Goal: Information Seeking & Learning: Learn about a topic

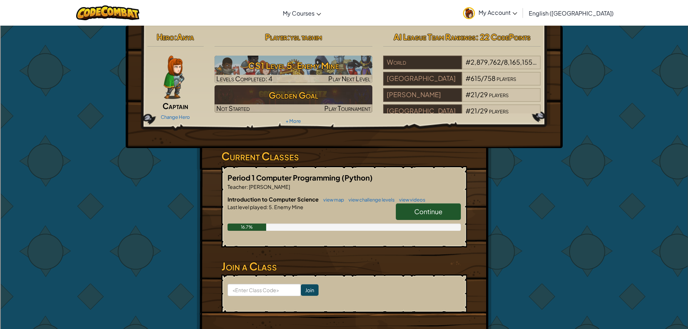
click at [434, 214] on span "Continue" at bounding box center [428, 211] width 28 height 8
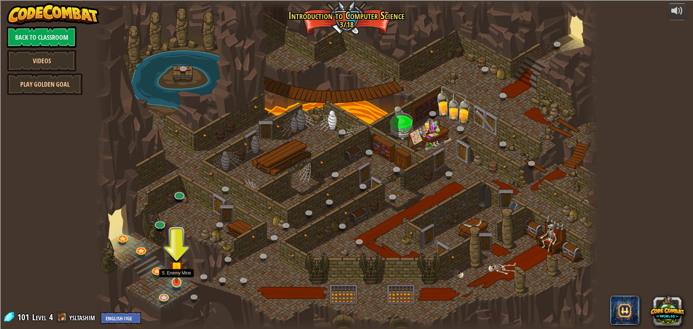
click at [176, 281] on img at bounding box center [176, 267] width 13 height 31
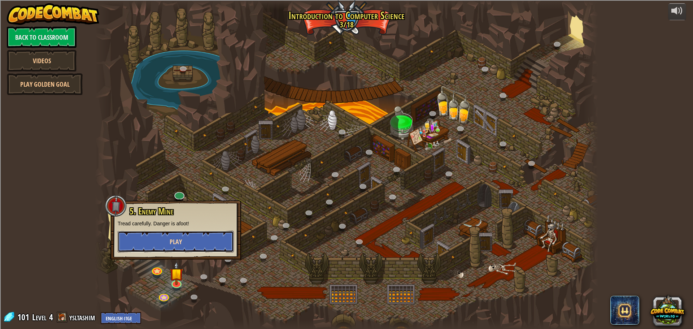
click at [178, 250] on button "Play" at bounding box center [176, 242] width 116 height 22
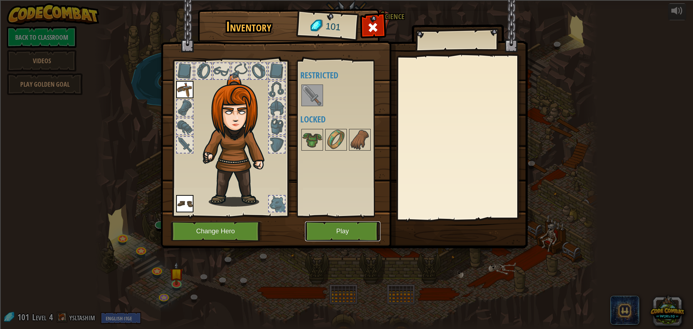
click at [360, 224] on button "Play" at bounding box center [342, 231] width 75 height 20
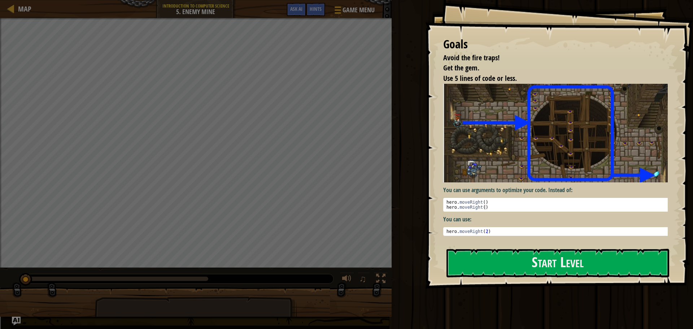
click at [634, 286] on div at bounding box center [557, 292] width 223 height 16
click at [609, 263] on button "Start Level" at bounding box center [557, 263] width 223 height 29
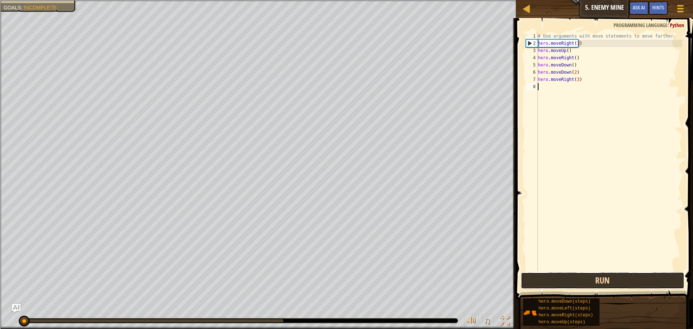
click at [589, 282] on button "Run" at bounding box center [602, 280] width 163 height 17
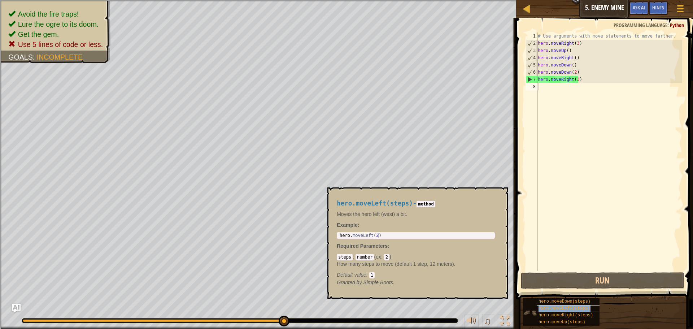
click at [547, 310] on span "hero.moveLeft(steps)" at bounding box center [564, 308] width 52 height 5
click at [577, 74] on div "# Use arguments with move statements to move farther. hero . moveRight ( 3 ) he…" at bounding box center [609, 158] width 146 height 253
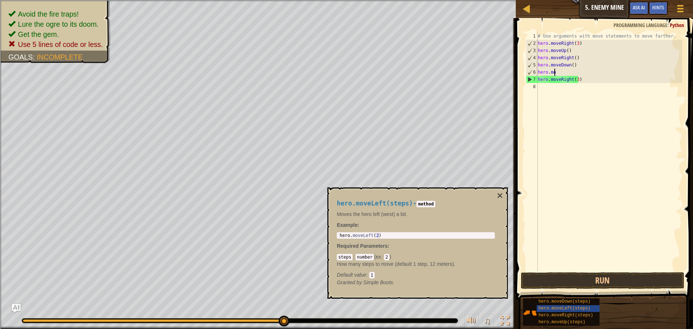
type textarea "h"
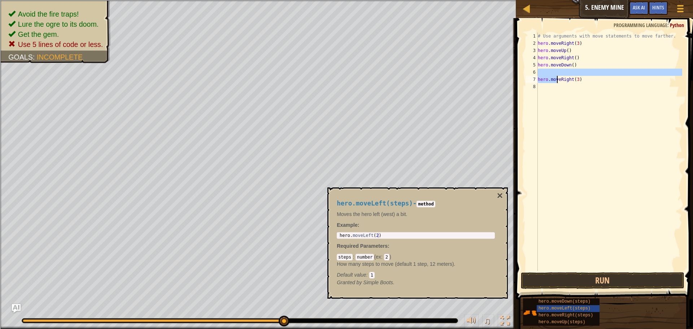
drag, startPoint x: 597, startPoint y: 75, endPoint x: 557, endPoint y: 81, distance: 39.8
click at [557, 81] on div "# Use arguments with move statements to move farther. hero . moveRight ( 3 ) he…" at bounding box center [609, 158] width 146 height 253
type textarea "hero.moveRight(3)"
click at [582, 75] on div "# Use arguments with move statements to move farther. hero . moveRight ( 3 ) he…" at bounding box center [609, 151] width 146 height 238
click at [570, 63] on div "# Use arguments with move statements to move farther. hero . moveRight ( 3 ) he…" at bounding box center [609, 158] width 146 height 253
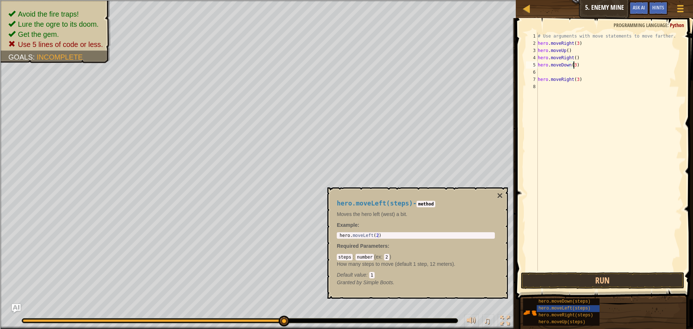
scroll to position [3, 3]
drag, startPoint x: 580, startPoint y: 77, endPoint x: 537, endPoint y: 80, distance: 43.1
click at [537, 80] on div "hero.moveDown(3) 1 2 3 4 5 6 7 8 # Use arguments with move statements to move f…" at bounding box center [603, 151] width 158 height 238
type textarea "hero.moveRight(3)"
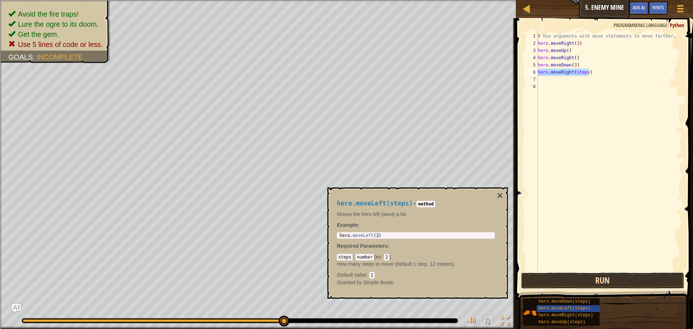
click at [611, 274] on button "Run" at bounding box center [602, 280] width 163 height 17
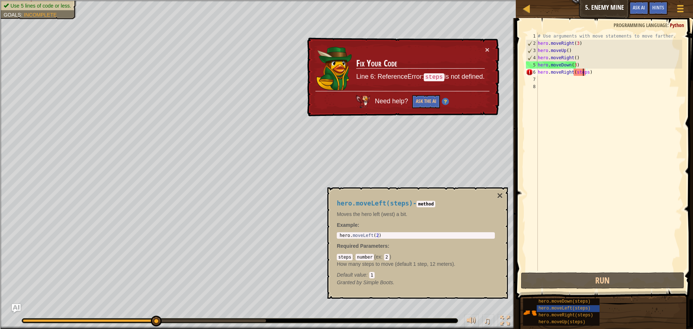
click at [584, 75] on div "# Use arguments with move statements to move farther. hero . moveRight ( 3 ) he…" at bounding box center [609, 158] width 146 height 253
click at [586, 75] on div "# Use arguments with move statements to move farther. hero . moveRight ( 3 ) he…" at bounding box center [609, 158] width 146 height 253
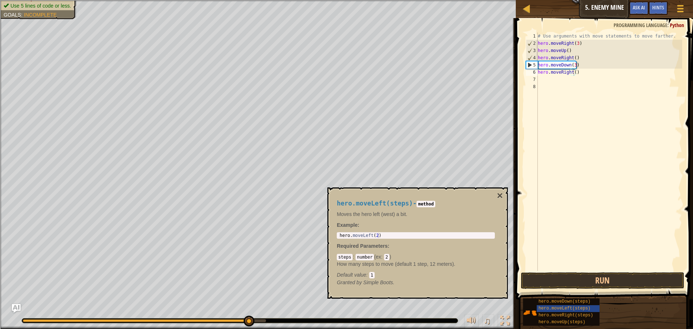
click at [503, 199] on div "hero.moveLeft(steps) - method Moves the hero left (west) a bit. Example : 1 her…" at bounding box center [417, 242] width 180 height 111
click at [499, 198] on button "×" at bounding box center [500, 196] width 6 height 10
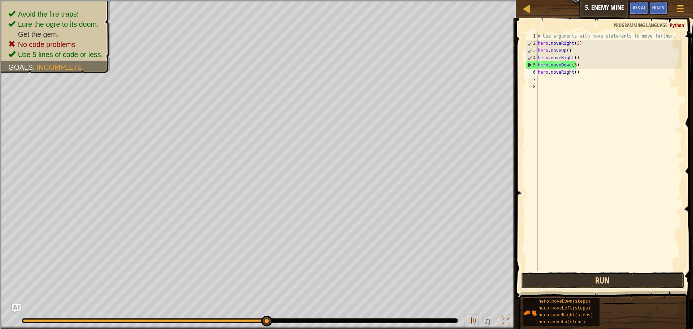
click at [609, 286] on button "Run" at bounding box center [602, 280] width 163 height 17
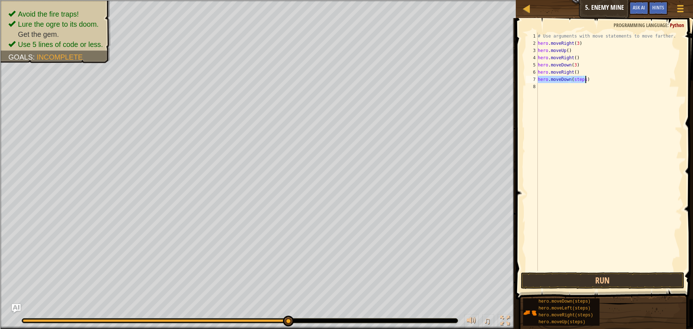
click at [583, 81] on div "# Use arguments with move statements to move farther. hero . moveRight ( 3 ) he…" at bounding box center [609, 151] width 146 height 238
click at [638, 283] on button "Run" at bounding box center [602, 280] width 163 height 17
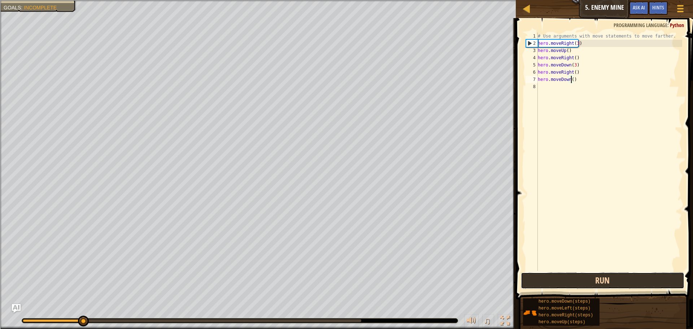
click at [638, 283] on button "Run" at bounding box center [602, 280] width 163 height 17
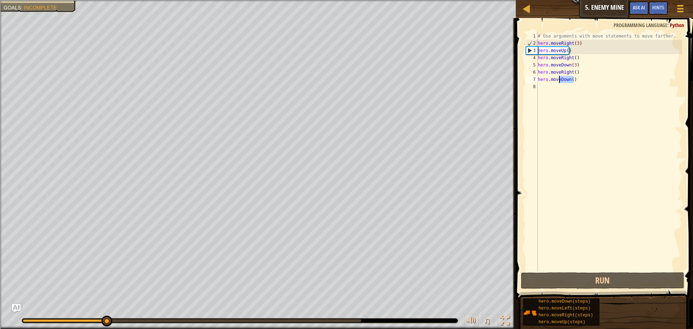
drag, startPoint x: 578, startPoint y: 79, endPoint x: 559, endPoint y: 81, distance: 19.2
click at [559, 81] on div "# Use arguments with move statements to move farther. hero . moveRight ( 3 ) he…" at bounding box center [609, 158] width 146 height 253
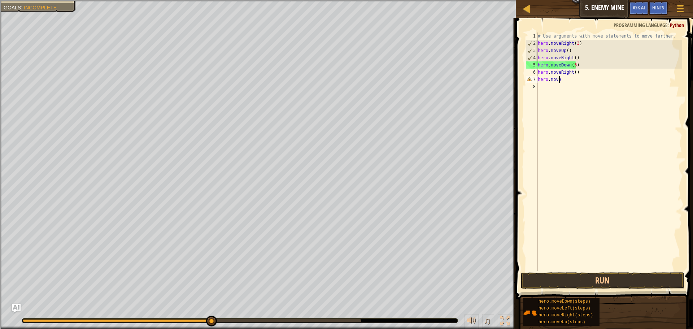
type textarea "hero.movel"
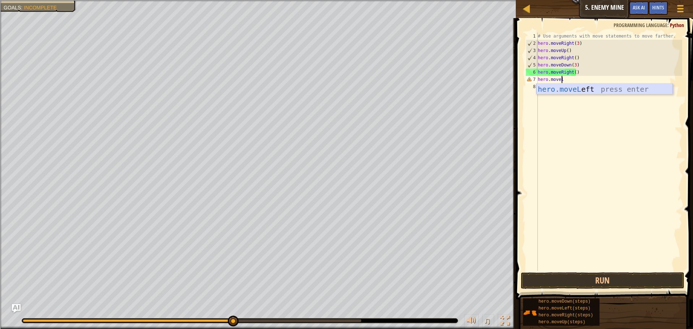
click at [571, 91] on div "hero.moveL eft press enter" at bounding box center [604, 100] width 136 height 32
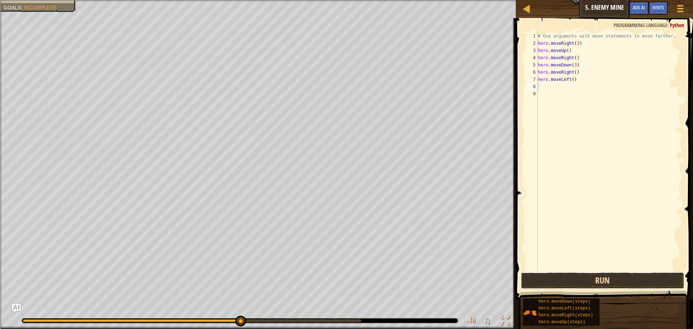
click at [576, 279] on button "Run" at bounding box center [602, 280] width 163 height 17
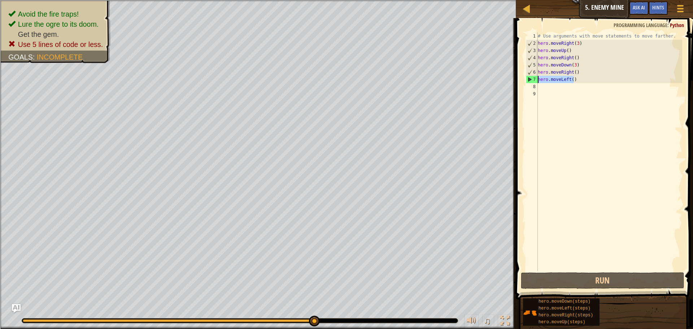
drag, startPoint x: 577, startPoint y: 79, endPoint x: 537, endPoint y: 79, distance: 40.1
click at [537, 79] on div "1 2 3 4 5 6 7 8 9 # Use arguments with move statements to move farther. hero . …" at bounding box center [603, 151] width 158 height 238
type textarea "hero.moveLeft()"
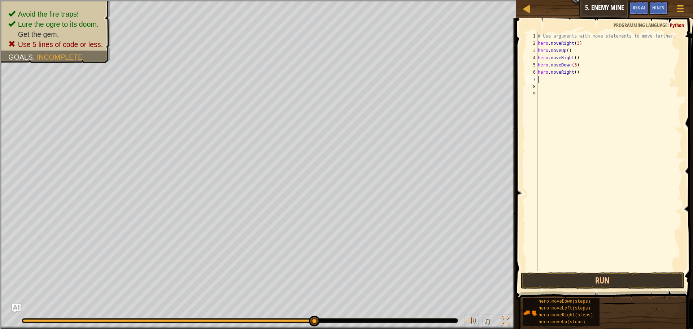
click at [573, 73] on div "# Use arguments with move statements to move farther. hero . moveRight ( 3 ) he…" at bounding box center [609, 158] width 146 height 253
type textarea "hero.moveRight(3)"
click at [618, 278] on button "Run" at bounding box center [602, 280] width 163 height 17
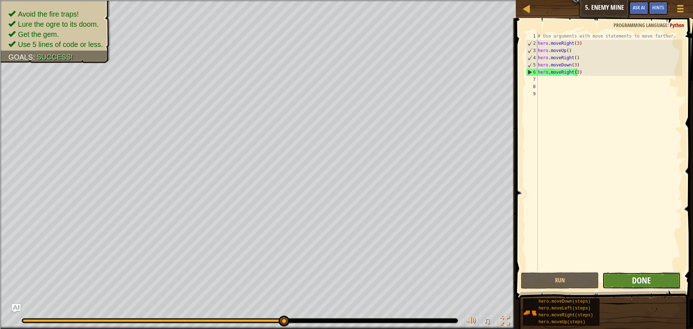
click at [641, 283] on span "Done" at bounding box center [641, 280] width 19 height 12
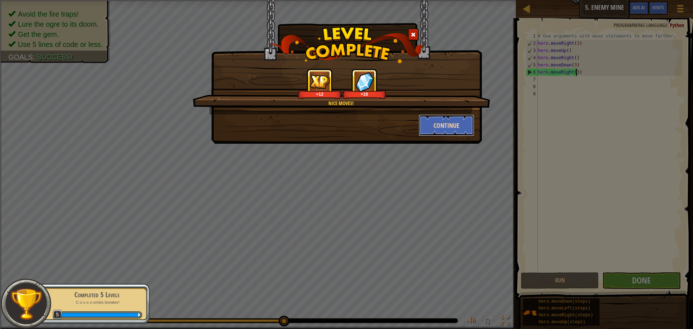
click at [461, 126] on button "Continue" at bounding box center [447, 125] width 56 height 22
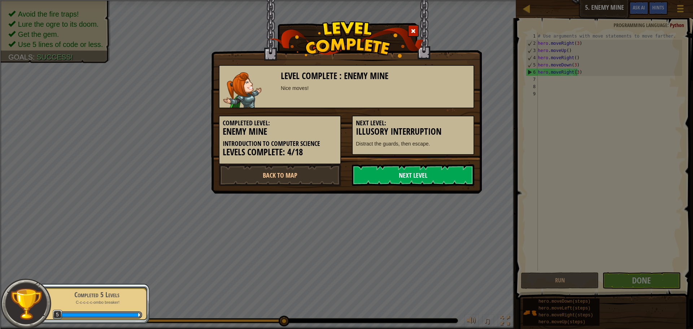
click at [392, 169] on link "Next Level" at bounding box center [413, 175] width 122 height 22
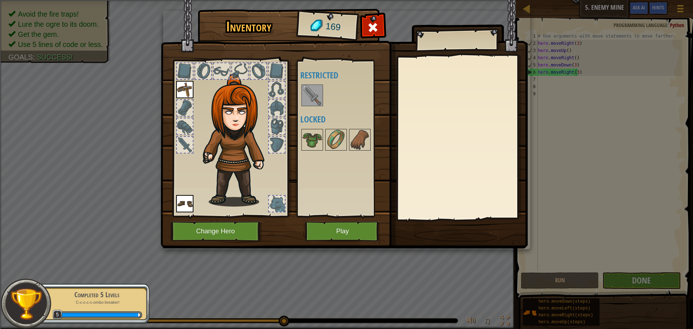
click at [352, 219] on img at bounding box center [344, 117] width 367 height 262
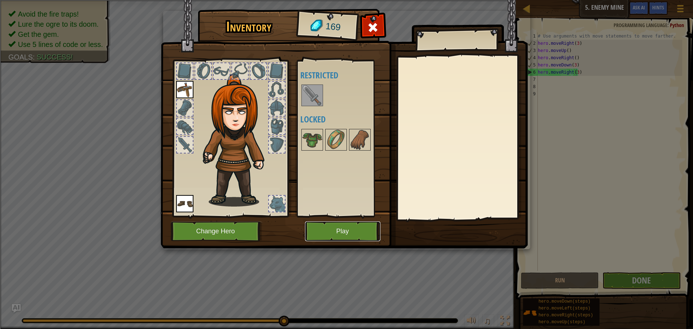
click at [375, 239] on button "Play" at bounding box center [342, 231] width 75 height 20
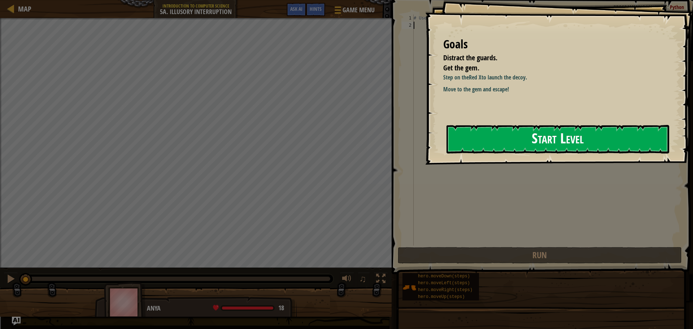
drag, startPoint x: 597, startPoint y: 143, endPoint x: 593, endPoint y: 140, distance: 4.8
click at [595, 141] on button "Start Level" at bounding box center [557, 139] width 223 height 29
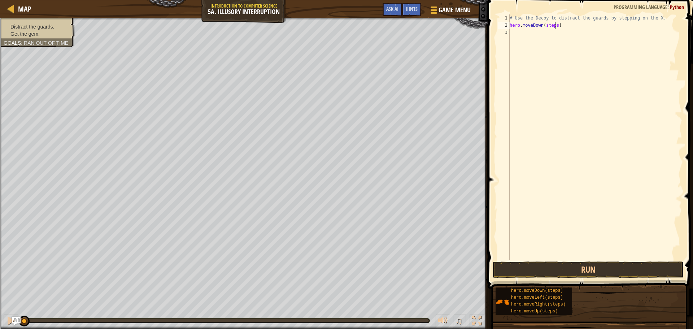
click at [554, 28] on div "# Use the Decoy to distract the guards by stepping on the X. hero . moveDown ( …" at bounding box center [595, 144] width 174 height 260
click at [625, 265] on button "Run" at bounding box center [588, 269] width 191 height 17
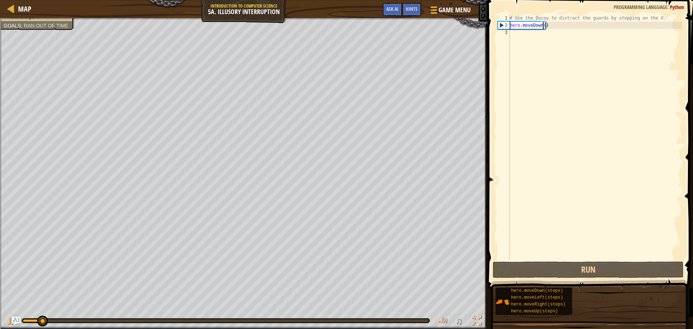
drag, startPoint x: 543, startPoint y: 28, endPoint x: 536, endPoint y: 24, distance: 7.6
click at [538, 25] on div "# Use the Decoy to distract the guards by stepping on the X. hero . moveDown ( )" at bounding box center [595, 144] width 174 height 260
click at [539, 23] on div "# Use the Decoy to distract the guards by stepping on the X. hero . moveDown ( )" at bounding box center [595, 136] width 174 height 245
drag, startPoint x: 541, startPoint y: 26, endPoint x: 532, endPoint y: 23, distance: 10.3
click at [532, 23] on div "# Use the Decoy to distract the guards by stepping on the X. hero . moveDown ( )" at bounding box center [595, 144] width 174 height 260
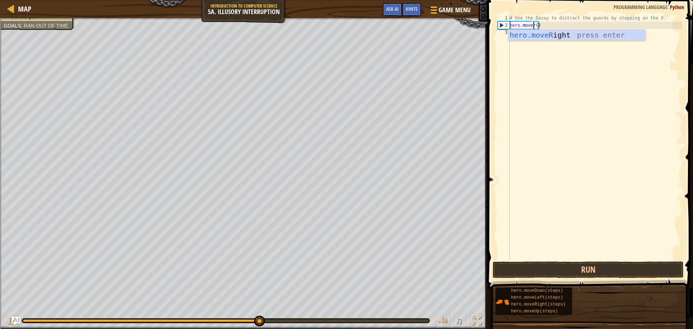
scroll to position [3, 2]
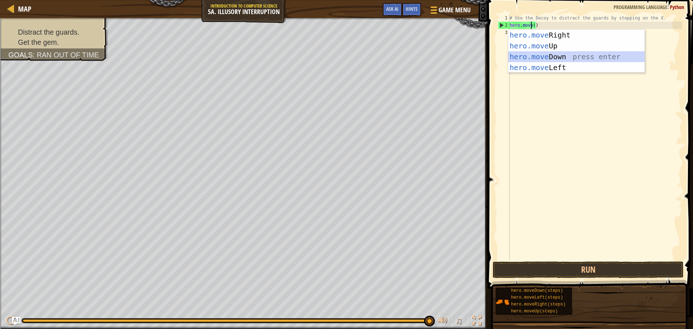
click at [577, 57] on div "hero.move Right press enter hero.move Up press enter hero.move Down press enter…" at bounding box center [576, 62] width 136 height 65
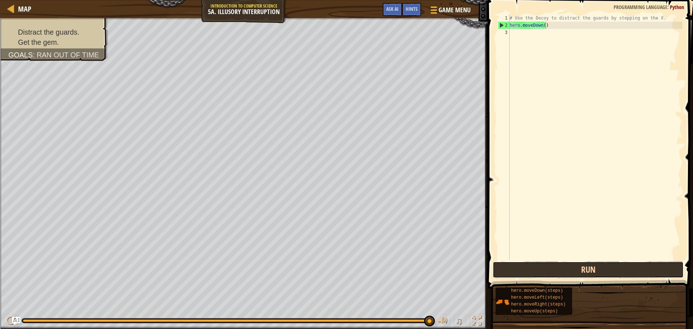
click at [620, 269] on button "Run" at bounding box center [588, 269] width 191 height 17
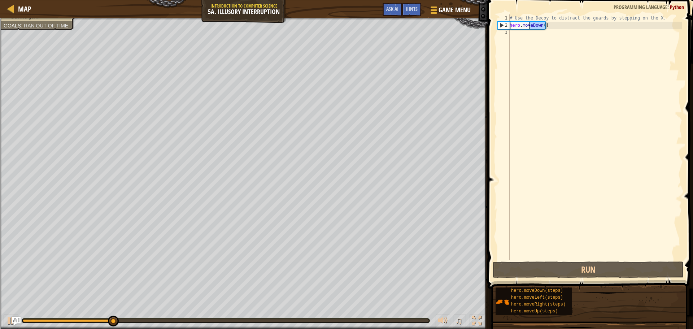
drag, startPoint x: 549, startPoint y: 24, endPoint x: 529, endPoint y: 27, distance: 19.7
click at [529, 27] on div "# Use the Decoy to distract the guards by stepping on the X. hero . moveDown ( )" at bounding box center [595, 144] width 174 height 260
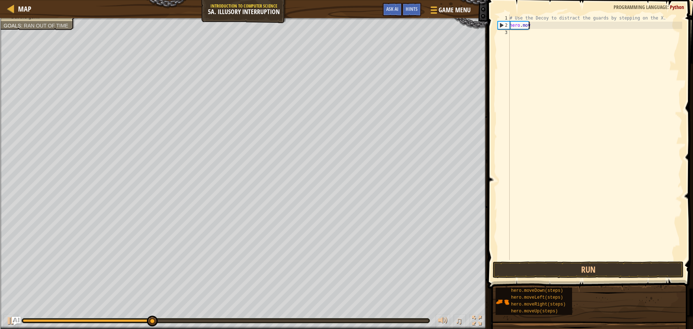
scroll to position [3, 1]
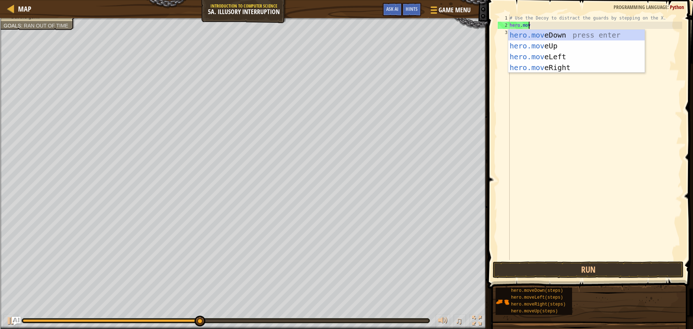
type textarea "hero.move"
drag, startPoint x: 540, startPoint y: 35, endPoint x: 541, endPoint y: 26, distance: 8.7
click at [541, 26] on body "Map Introduction to Computer Science 5a. Illusory Interruption Game Menu Done H…" at bounding box center [346, 28] width 693 height 56
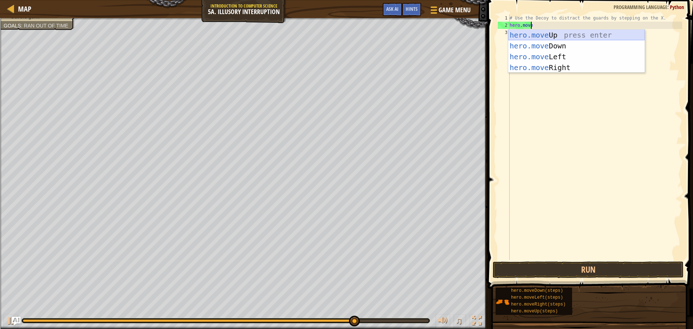
click at [542, 32] on div "hero.move Up press enter hero.move Down press enter hero.move Left press enter …" at bounding box center [576, 62] width 136 height 65
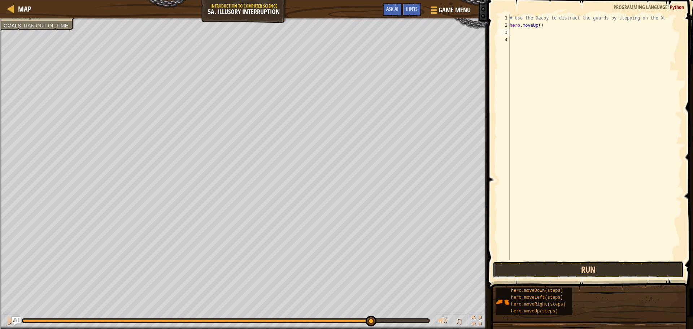
drag, startPoint x: 562, startPoint y: 269, endPoint x: 558, endPoint y: 268, distance: 4.5
click at [560, 269] on button "Run" at bounding box center [588, 269] width 191 height 17
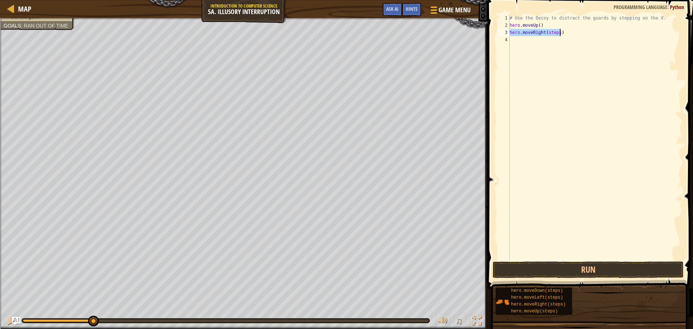
click at [557, 33] on div "# Use the Decoy to distract the guards by stepping on the X. hero . moveUp ( ) …" at bounding box center [595, 136] width 174 height 245
type textarea "hero.moveRight()"
click at [587, 267] on button "Run" at bounding box center [588, 269] width 191 height 17
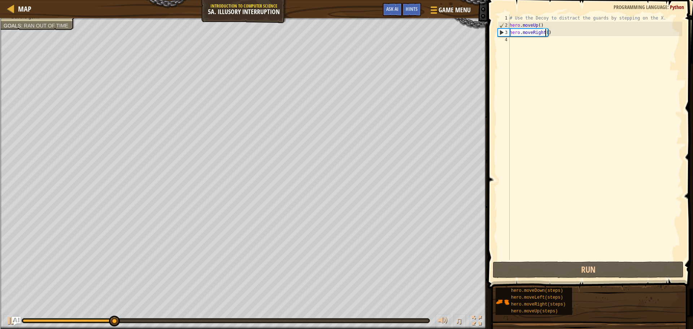
click at [521, 39] on div "# Use the Decoy to distract the guards by stepping on the X. hero . moveUp ( ) …" at bounding box center [595, 144] width 174 height 260
click at [545, 35] on div "# Use the Decoy to distract the guards by stepping on the X. hero . moveUp ( ) …" at bounding box center [595, 144] width 174 height 260
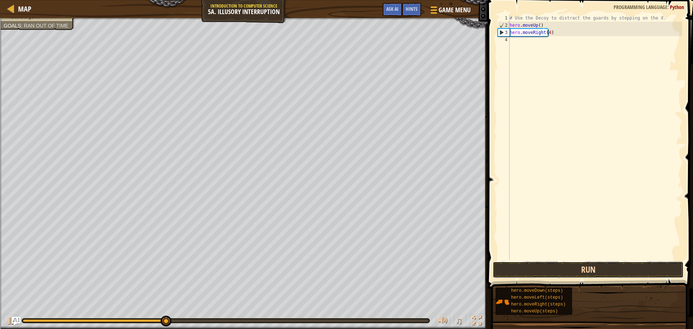
click at [555, 269] on button "Run" at bounding box center [588, 269] width 191 height 17
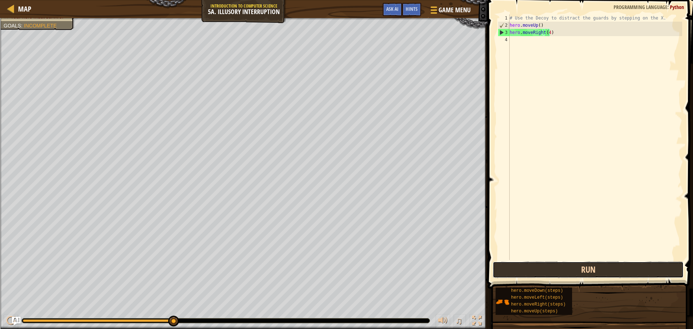
click at [586, 272] on button "Run" at bounding box center [588, 269] width 191 height 17
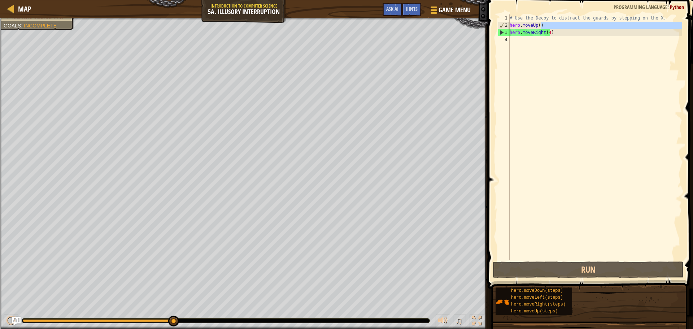
drag, startPoint x: 554, startPoint y: 26, endPoint x: 531, endPoint y: 32, distance: 24.4
click at [526, 32] on div "# Use the Decoy to distract the guards by stepping on the X. hero . moveUp ( ) …" at bounding box center [595, 144] width 174 height 260
click at [549, 31] on div "# Use the Decoy to distract the guards by stepping on the X. hero . moveUp ( ) …" at bounding box center [595, 144] width 174 height 260
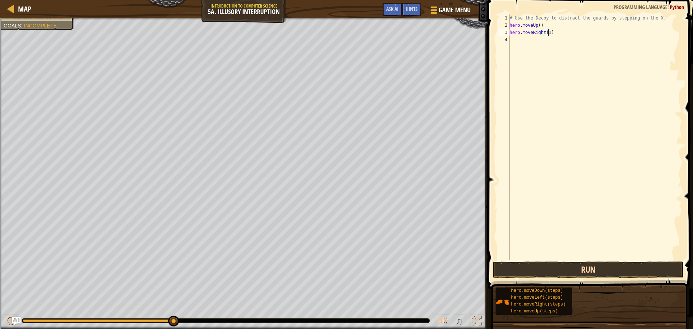
type textarea "hero.moveRight(1)"
click at [624, 267] on button "Run" at bounding box center [588, 269] width 191 height 17
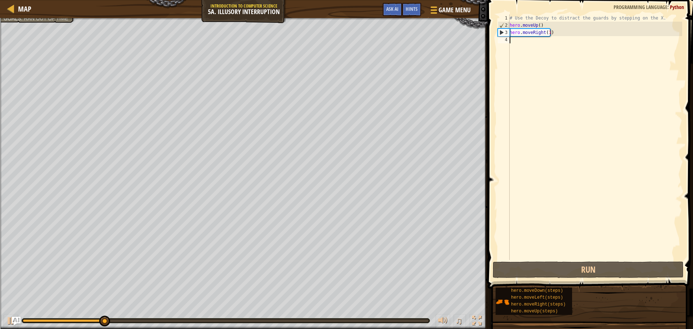
click at [518, 40] on div "# Use the Decoy to distract the guards by stepping on the X. hero . moveUp ( ) …" at bounding box center [595, 144] width 174 height 260
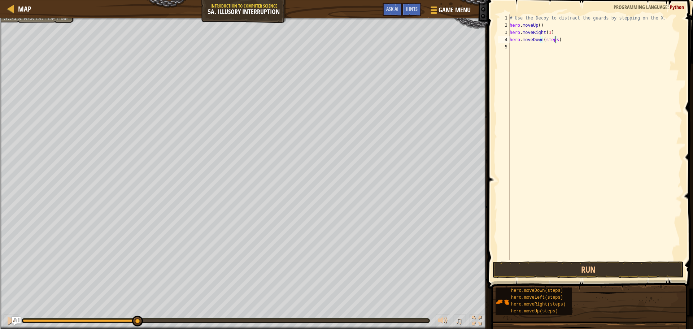
click at [555, 40] on div "# Use the Decoy to distract the guards by stepping on the X. hero . moveUp ( ) …" at bounding box center [595, 144] width 174 height 260
click at [633, 274] on button "Run" at bounding box center [588, 269] width 191 height 17
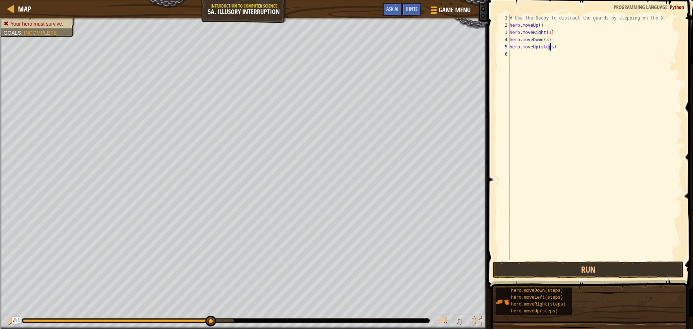
click at [550, 48] on div "# Use the Decoy to distract the guards by stepping on the X. hero . moveUp ( ) …" at bounding box center [595, 144] width 174 height 260
click at [550, 48] on div "# Use the Decoy to distract the guards by stepping on the X. hero . moveUp ( ) …" at bounding box center [595, 136] width 174 height 245
click at [550, 48] on div "# Use the Decoy to distract the guards by stepping on the X. hero . moveUp ( ) …" at bounding box center [595, 144] width 174 height 260
click at [647, 265] on button "Run" at bounding box center [588, 269] width 191 height 17
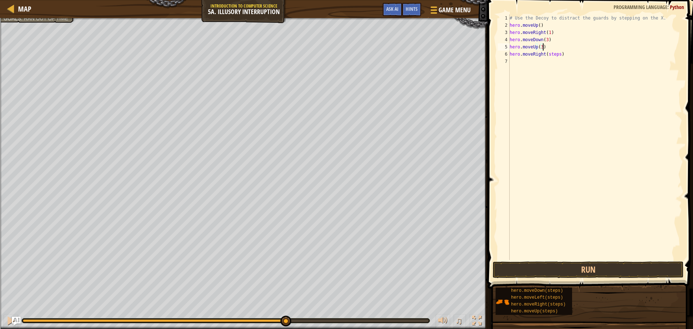
drag, startPoint x: 559, startPoint y: 50, endPoint x: 545, endPoint y: 50, distance: 13.4
click at [545, 50] on div "# Use the Decoy to distract the guards by stepping on the X. hero . moveUp ( ) …" at bounding box center [595, 144] width 174 height 260
drag, startPoint x: 558, startPoint y: 57, endPoint x: 544, endPoint y: 57, distance: 14.1
click at [544, 57] on div "# Use the Decoy to distract the guards by stepping on the X. hero . moveUp ( ) …" at bounding box center [595, 144] width 174 height 260
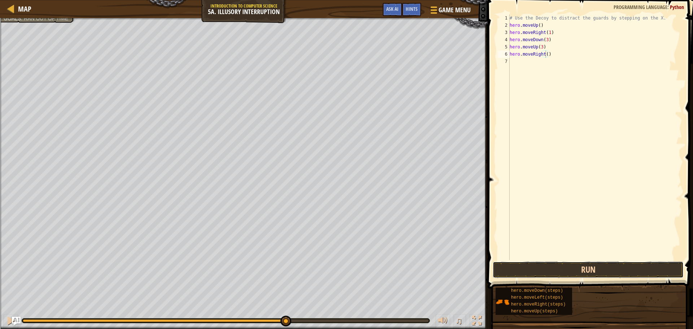
click at [562, 271] on button "Run" at bounding box center [588, 269] width 191 height 17
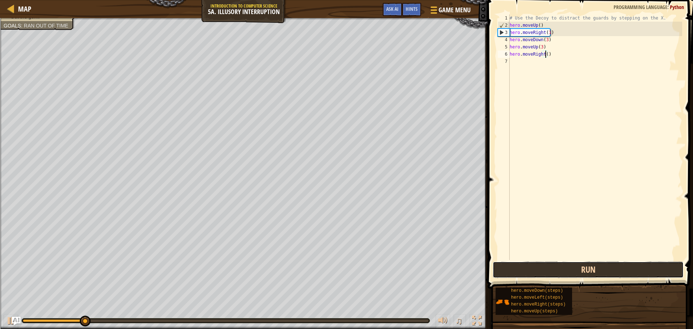
click at [564, 270] on button "Run" at bounding box center [588, 269] width 191 height 17
click at [572, 264] on button "Run" at bounding box center [588, 269] width 191 height 17
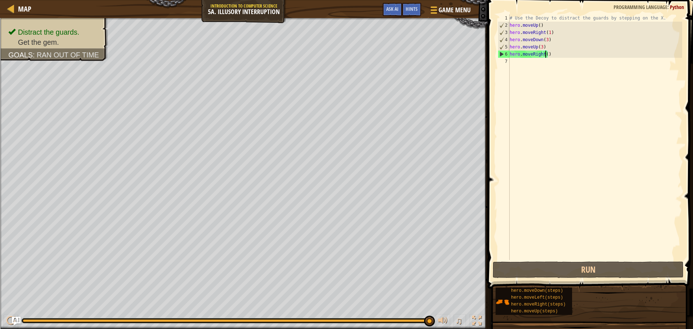
scroll to position [3, 3]
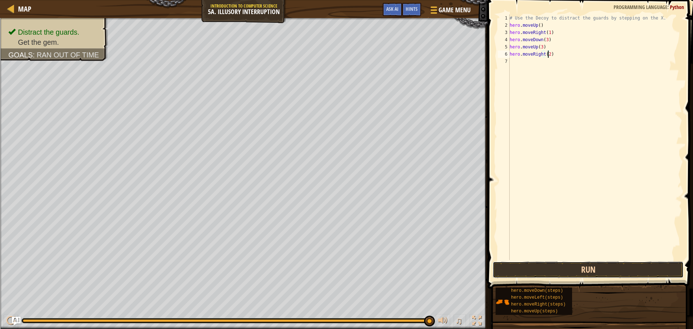
click at [620, 271] on button "Run" at bounding box center [588, 269] width 191 height 17
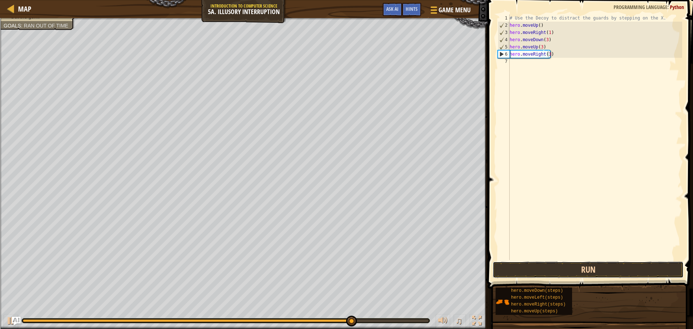
click at [592, 266] on button "Run" at bounding box center [588, 269] width 191 height 17
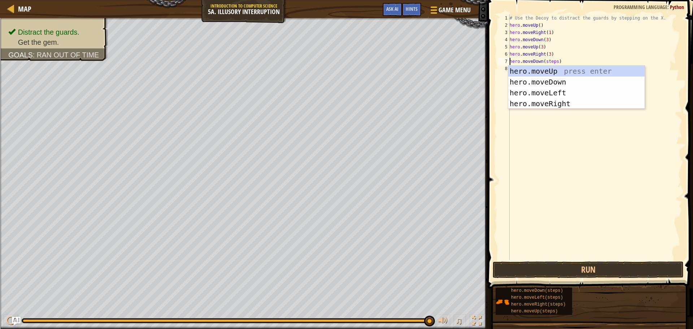
click at [555, 63] on div "# Use the Decoy to distract the guards by stepping on the X. hero . moveUp ( ) …" at bounding box center [595, 144] width 174 height 260
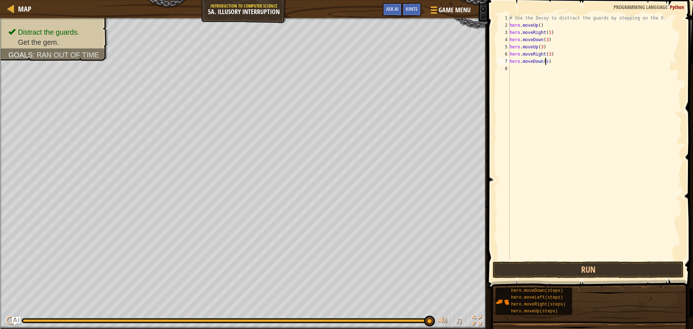
type textarea "hero.moveDown()"
click at [588, 269] on button "Run" at bounding box center [588, 269] width 191 height 17
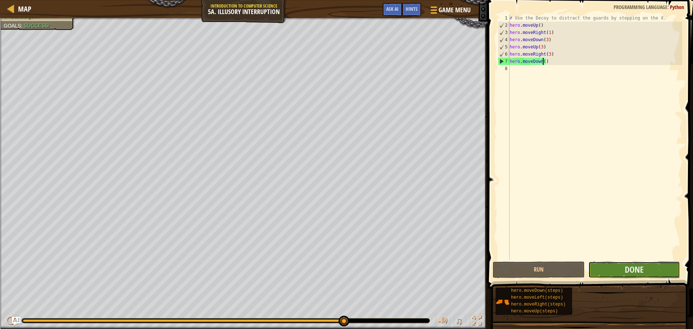
click at [648, 269] on button "Done" at bounding box center [634, 269] width 92 height 17
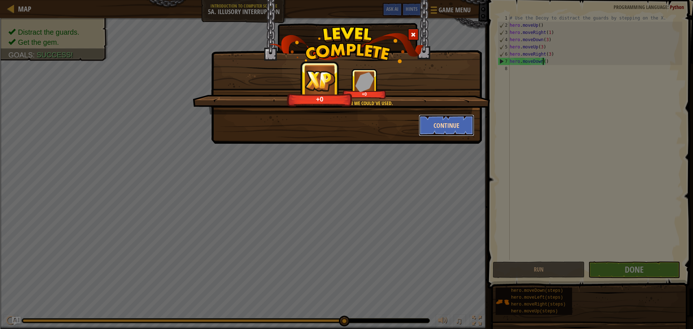
click at [448, 117] on button "Continue" at bounding box center [447, 125] width 56 height 22
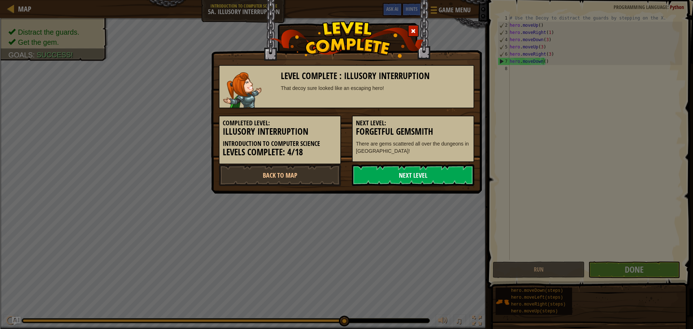
click at [424, 175] on link "Next Level" at bounding box center [413, 175] width 122 height 22
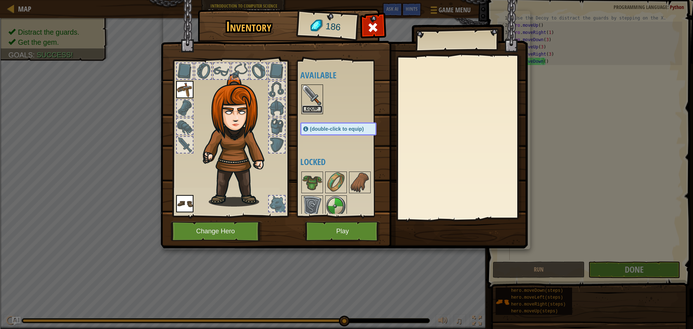
click at [304, 107] on button "Equip" at bounding box center [312, 109] width 20 height 8
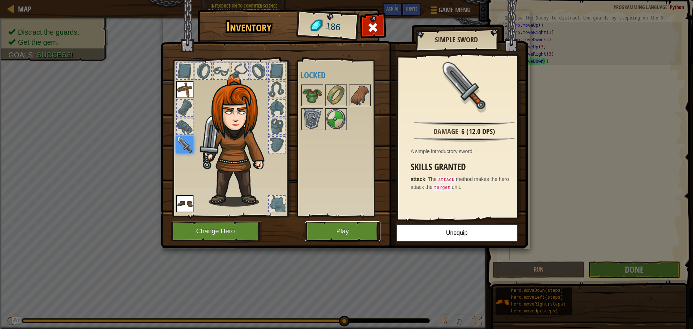
click at [325, 228] on button "Play" at bounding box center [342, 231] width 75 height 20
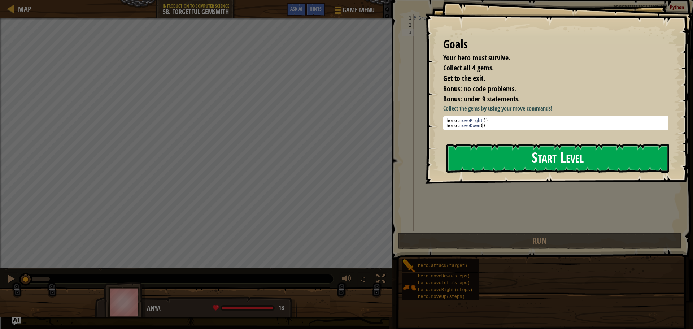
click at [488, 162] on button "Start Level" at bounding box center [557, 158] width 223 height 29
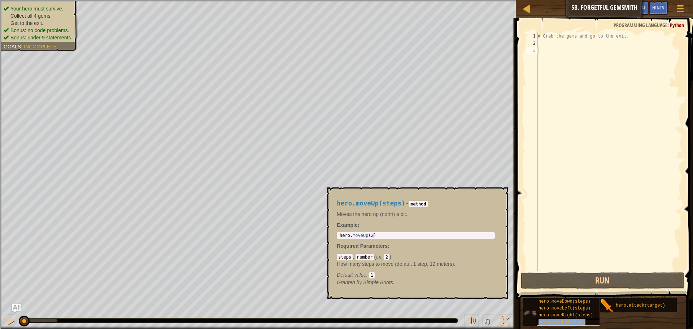
click at [569, 323] on span "hero.moveUp(steps)" at bounding box center [561, 321] width 47 height 5
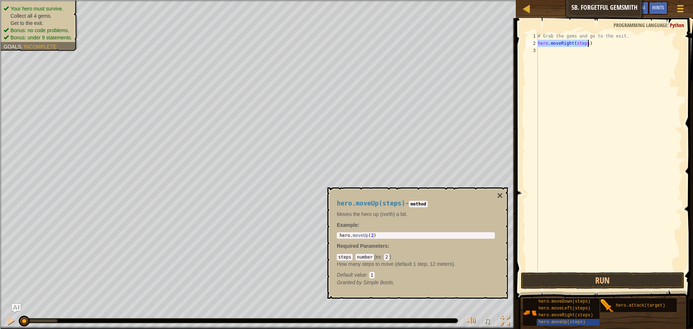
click at [583, 42] on div "# Grab the gems and go to the exit. hero . moveRight ( steps )" at bounding box center [609, 151] width 146 height 238
click at [586, 45] on div "# Grab the gems and go to the exit. hero . moveRight ( steps )" at bounding box center [609, 158] width 146 height 253
click at [597, 275] on button "Run" at bounding box center [602, 280] width 163 height 17
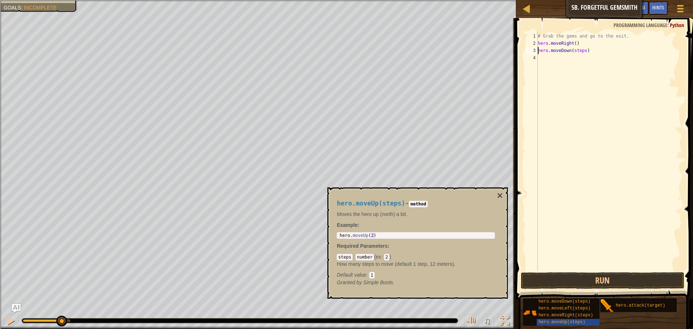
click at [582, 51] on div "# Grab the gems and go to the exit. hero . moveRight ( ) hero . moveDown ( step…" at bounding box center [609, 158] width 146 height 253
click at [622, 279] on button "Run" at bounding box center [602, 280] width 163 height 17
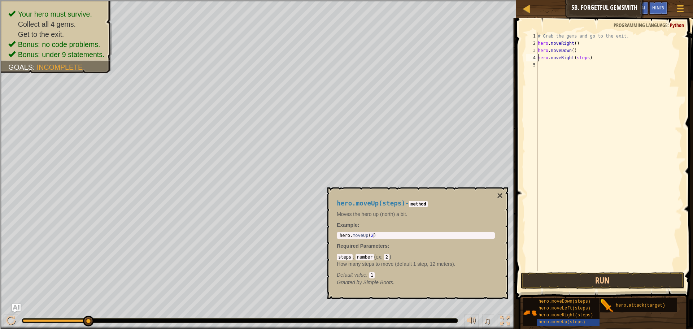
click at [581, 59] on div "# Grab the gems and go to the exit. hero . moveRight ( ) hero . moveDown ( ) he…" at bounding box center [609, 158] width 146 height 253
click at [590, 59] on div "# Grab the gems and go to the exit. hero . moveRight ( ) hero . moveDown ( ) he…" at bounding box center [609, 158] width 146 height 253
click at [585, 58] on div "# Grab the gems and go to the exit. hero . moveRight ( ) hero . moveDown ( ) he…" at bounding box center [609, 158] width 146 height 253
click at [569, 287] on button "Run" at bounding box center [602, 280] width 163 height 17
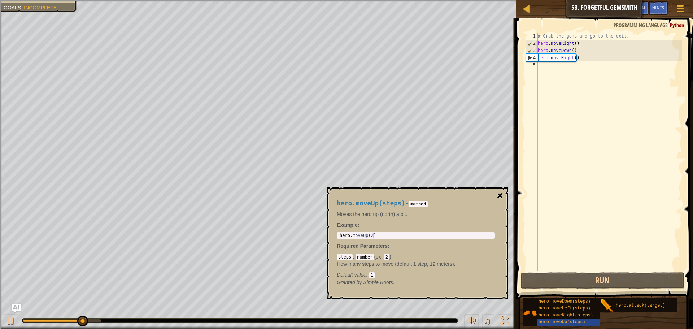
click at [500, 193] on button "×" at bounding box center [500, 196] width 6 height 10
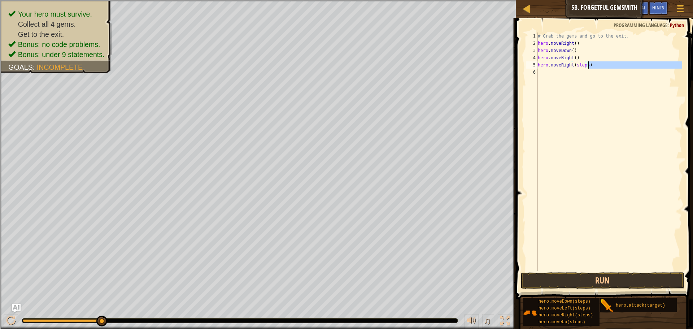
click at [588, 68] on div "# Grab the gems and go to the exit. hero . moveRight ( ) hero . moveDown ( ) he…" at bounding box center [609, 158] width 146 height 253
click at [586, 67] on div "# Grab the gems and go to the exit. hero . moveRight ( ) hero . moveDown ( ) he…" at bounding box center [609, 158] width 146 height 253
click at [569, 280] on button "Run" at bounding box center [602, 280] width 163 height 17
click at [577, 74] on div "# Grab the gems and go to the exit. hero . moveRight ( ) hero . moveDown ( ) he…" at bounding box center [609, 158] width 146 height 253
click at [579, 70] on div "# Grab the gems and go to the exit. hero . moveRight ( ) hero . moveDown ( ) he…" at bounding box center [609, 158] width 146 height 253
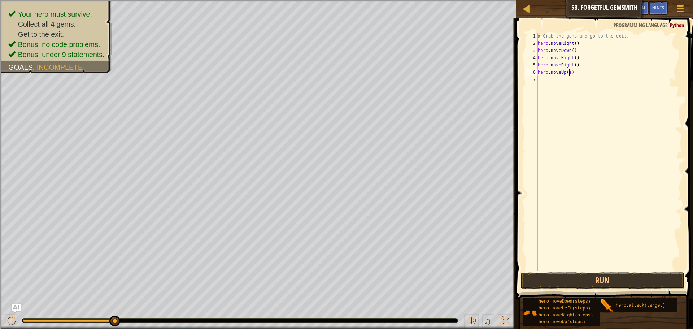
type textarea "hero.moveUp()"
drag, startPoint x: 592, startPoint y: 267, endPoint x: 591, endPoint y: 274, distance: 7.7
click at [592, 267] on div "# Grab the gems and go to the exit. hero . moveRight ( ) hero . moveDown ( ) he…" at bounding box center [609, 158] width 146 height 253
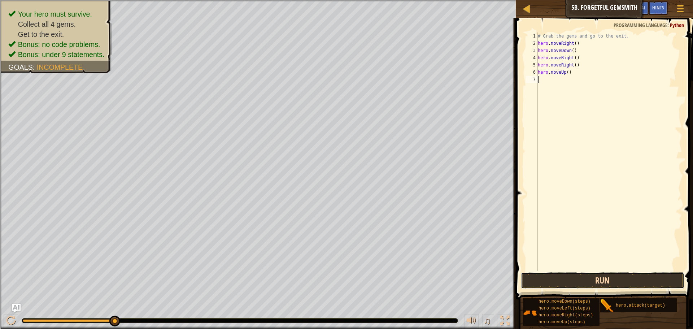
click at [593, 282] on button "Run" at bounding box center [602, 280] width 163 height 17
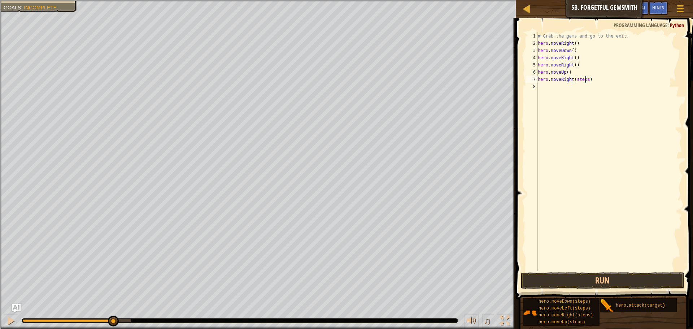
click at [585, 79] on div "# Grab the gems and go to the exit. hero . moveRight ( ) hero . moveDown ( ) he…" at bounding box center [609, 158] width 146 height 253
type textarea "hero.moveRight()"
click at [615, 277] on button "Run" at bounding box center [602, 280] width 163 height 17
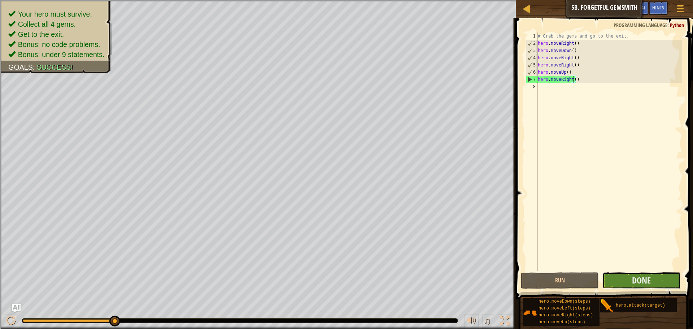
click at [660, 281] on button "Done" at bounding box center [641, 280] width 78 height 17
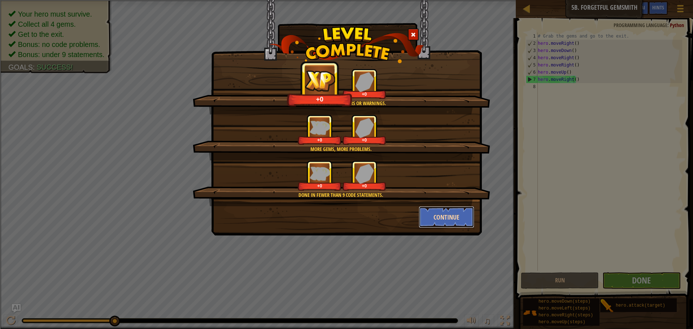
click at [455, 223] on button "Continue" at bounding box center [447, 217] width 56 height 22
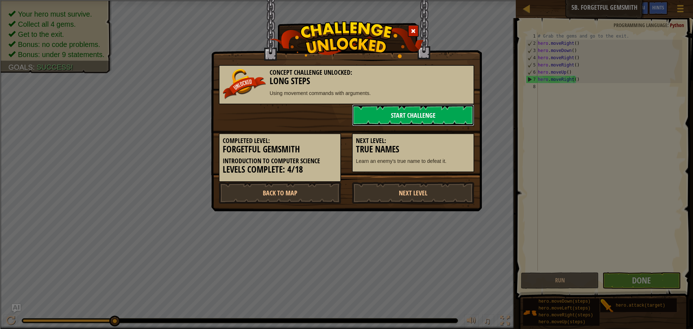
click at [436, 110] on link "Start Challenge" at bounding box center [413, 115] width 122 height 22
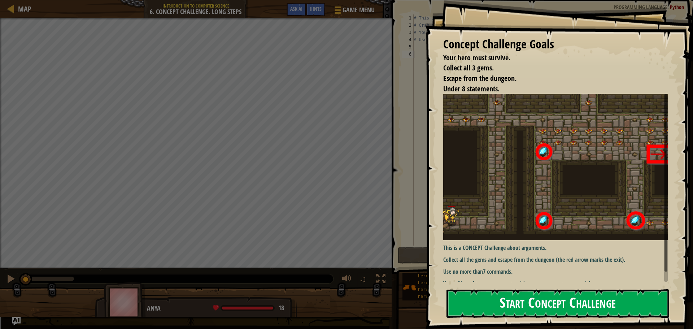
click at [515, 293] on button "Start Concept Challenge" at bounding box center [557, 303] width 223 height 29
